Goal: Task Accomplishment & Management: Manage account settings

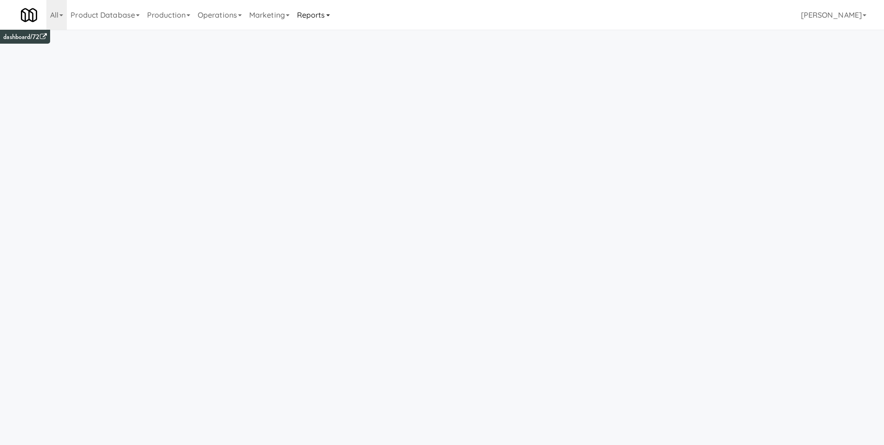
click at [325, 22] on link "Reports" at bounding box center [313, 15] width 40 height 30
click at [328, 77] on link "Payouts" at bounding box center [330, 73] width 74 height 17
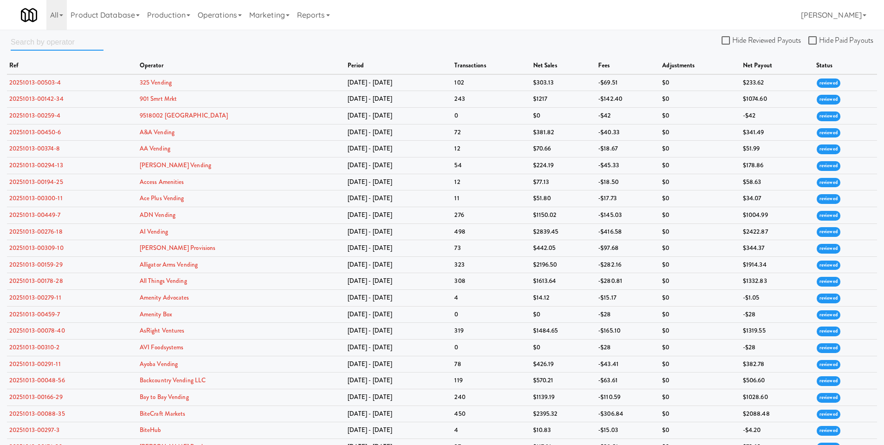
click at [57, 41] on input "text" at bounding box center [57, 41] width 93 height 17
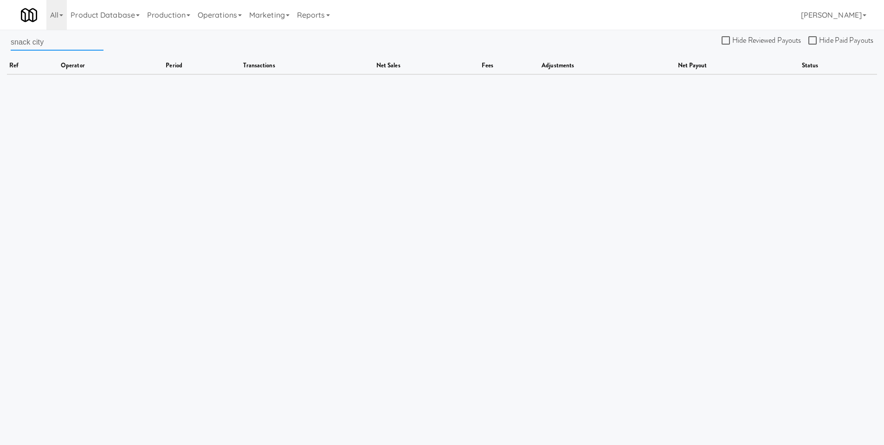
click at [34, 41] on input "snack city" at bounding box center [57, 41] width 93 height 17
type input "snackcity"
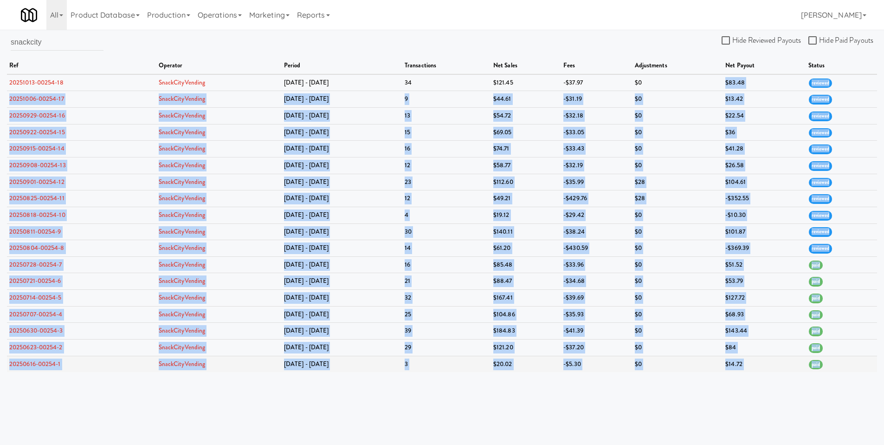
drag, startPoint x: 716, startPoint y: 83, endPoint x: 845, endPoint y: 359, distance: 305.4
click at [845, 359] on tbody "20251013-00254-18 SnackCityVending Oct 6 - Oct 12 34 $121.45 -$37.97 $0 $83.48 …" at bounding box center [442, 223] width 870 height 298
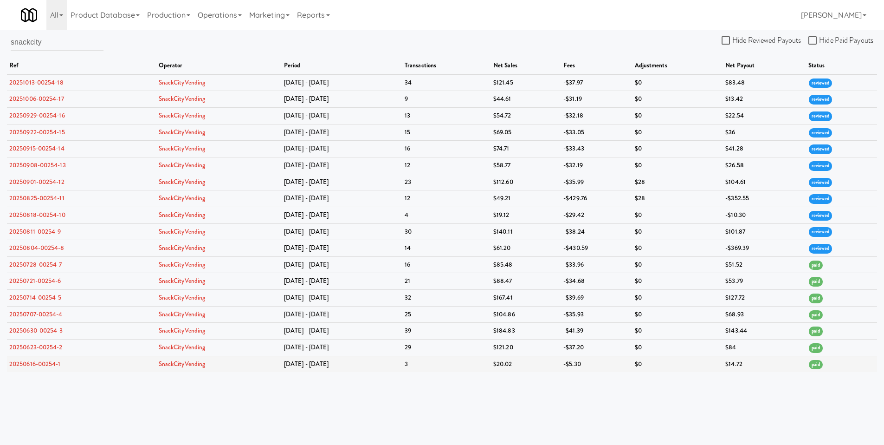
click at [845, 359] on td "paid" at bounding box center [841, 364] width 71 height 16
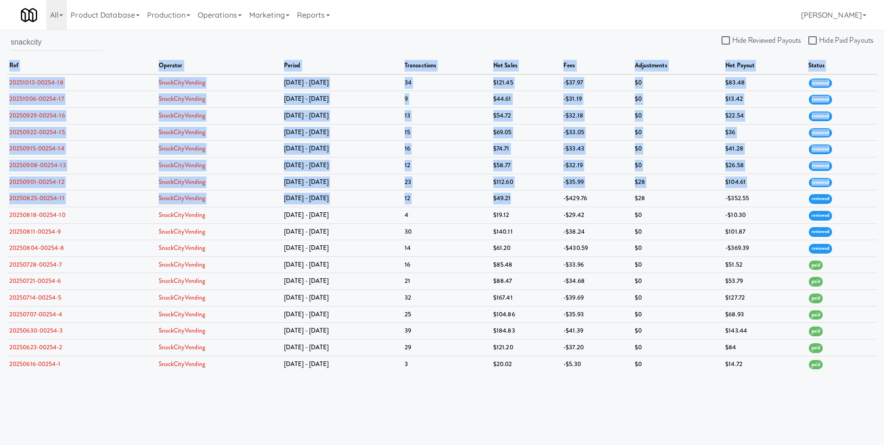
drag, startPoint x: 542, startPoint y: 196, endPoint x: 834, endPoint y: 376, distance: 343.7
click at [834, 376] on body "Okay Okay Select date: previous 2025-Oct next Su Mo Tu We Th Fr Sa 28 29 30 1 2…" at bounding box center [442, 252] width 884 height 445
click at [835, 369] on td "paid" at bounding box center [841, 364] width 71 height 16
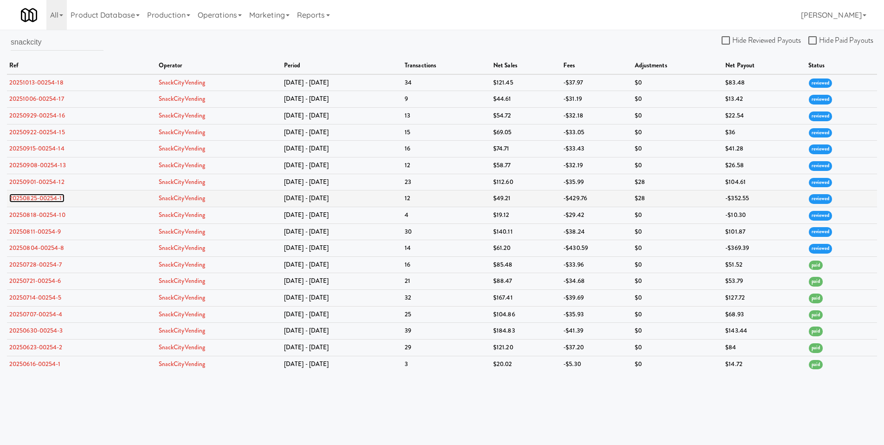
click at [49, 198] on link "20250825-00254-11" at bounding box center [36, 198] width 55 height 9
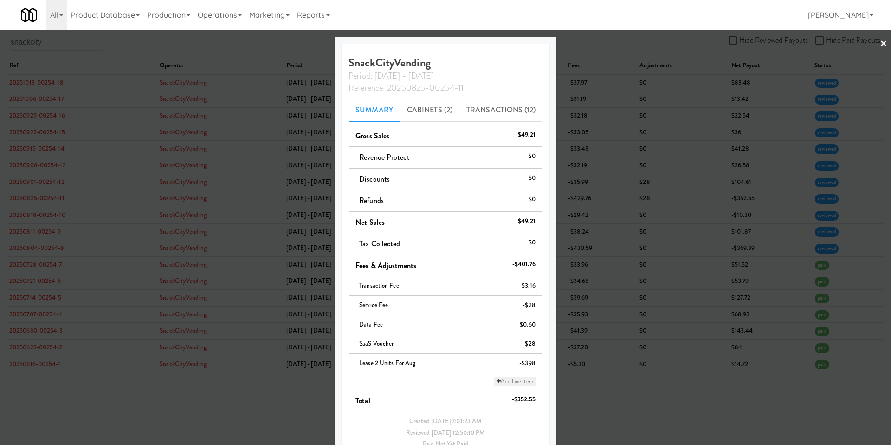
click at [499, 382] on link "Add Line Item" at bounding box center [514, 380] width 41 height 9
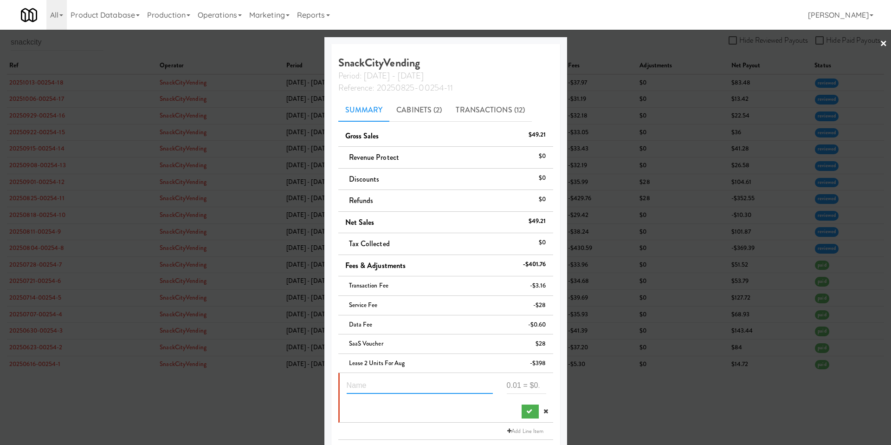
click at [424, 382] on input "text" at bounding box center [420, 384] width 146 height 17
type input "398 push lease payments to future"
click at [507, 385] on input "number" at bounding box center [526, 384] width 39 height 17
type input "398"
click at [523, 412] on button "submit" at bounding box center [530, 411] width 17 height 14
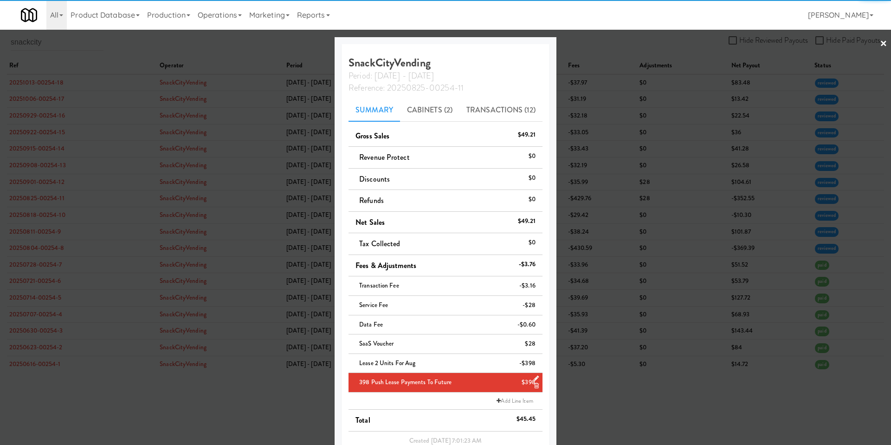
click at [647, 310] on div at bounding box center [445, 222] width 891 height 445
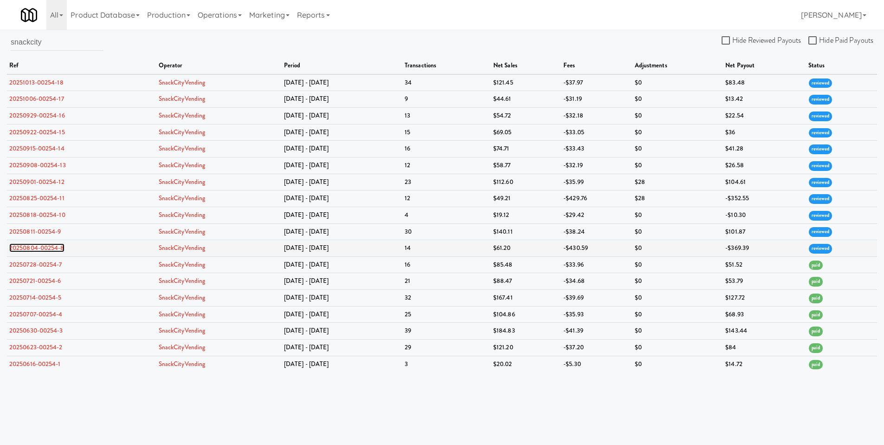
click at [48, 247] on link "20250804-00254-8" at bounding box center [36, 247] width 55 height 9
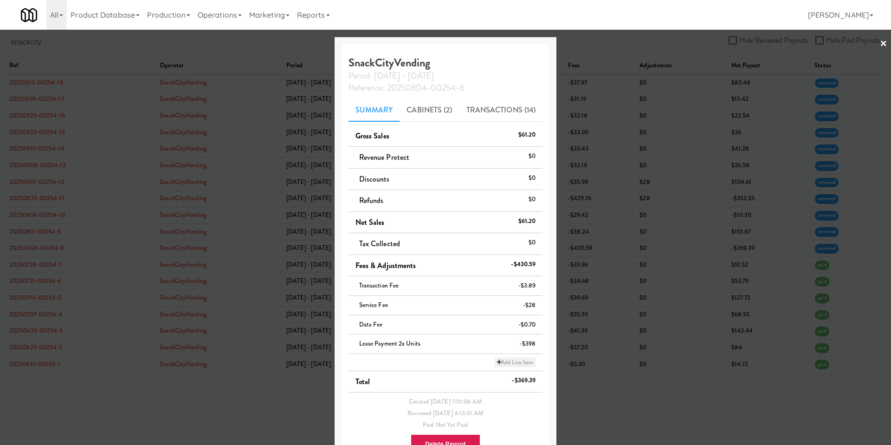
click at [497, 362] on icon at bounding box center [499, 362] width 4 height 6
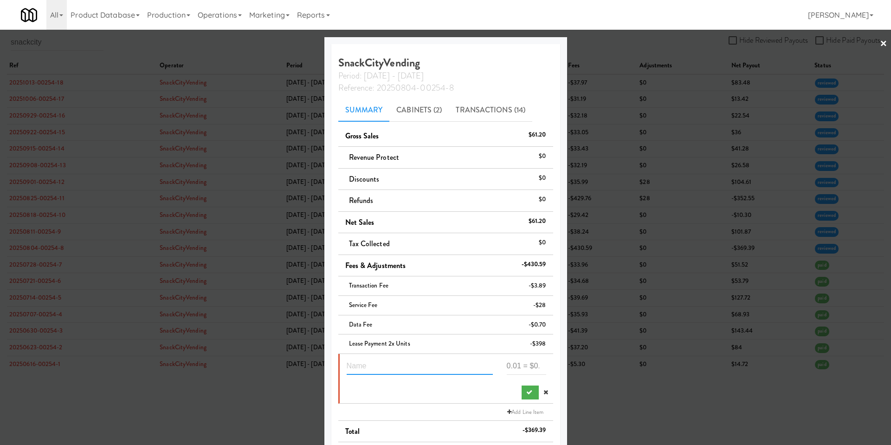
click at [394, 364] on input "text" at bounding box center [420, 365] width 146 height 17
type input "398 lease push to future payment cycle"
type input "398"
click at [522, 388] on button "submit" at bounding box center [530, 392] width 17 height 14
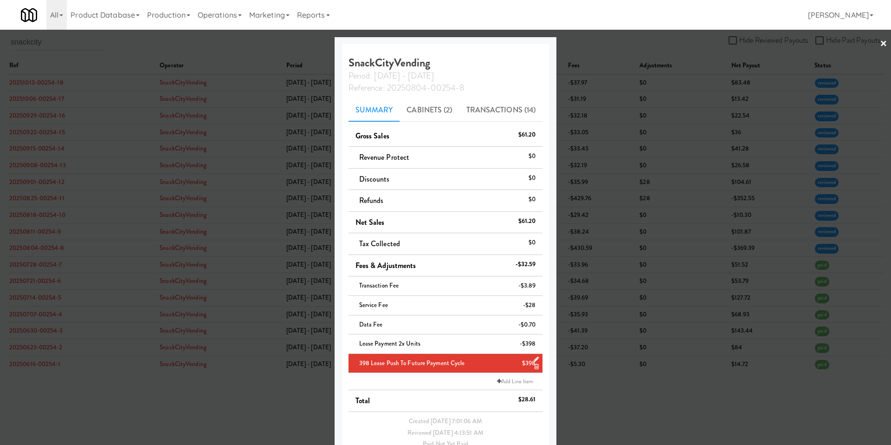
click at [233, 269] on div at bounding box center [445, 222] width 891 height 445
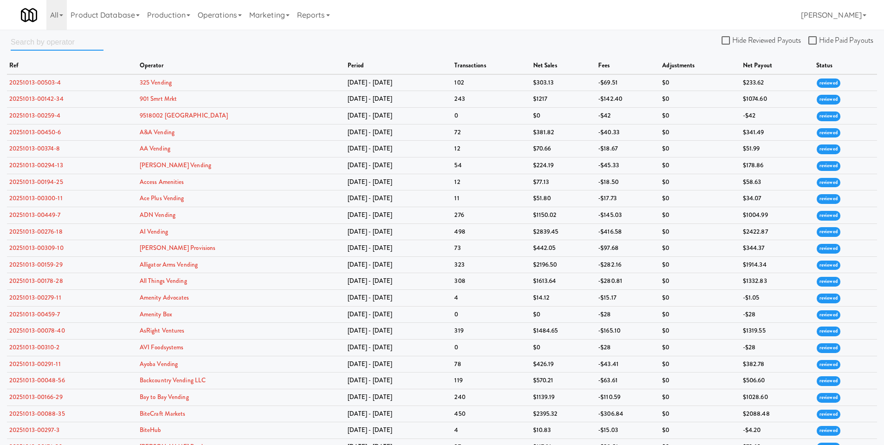
click at [20, 44] on input "text" at bounding box center [57, 41] width 93 height 17
type input "snackcity"
